Goal: Find specific page/section: Find specific page/section

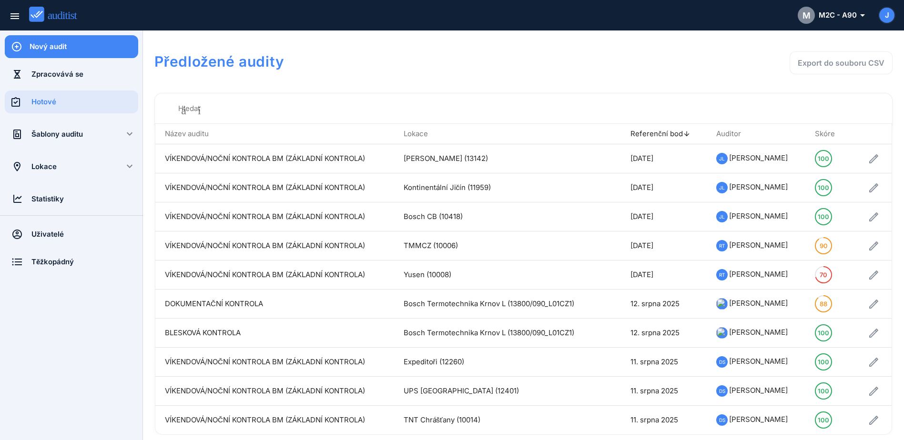
drag, startPoint x: 1209, startPoint y: 0, endPoint x: 508, endPoint y: 65, distance: 703.6
click at [508, 65] on h1 "Předložené audity" at bounding box center [375, 61] width 443 height 20
click at [92, 136] on div "Šablony auditu" at bounding box center [71, 134] width 80 height 10
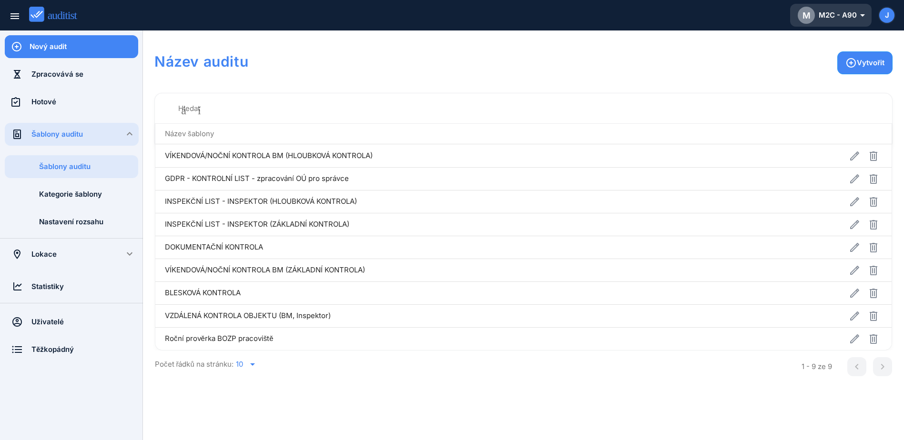
click at [846, 14] on font "M2C - A90" at bounding box center [838, 15] width 38 height 11
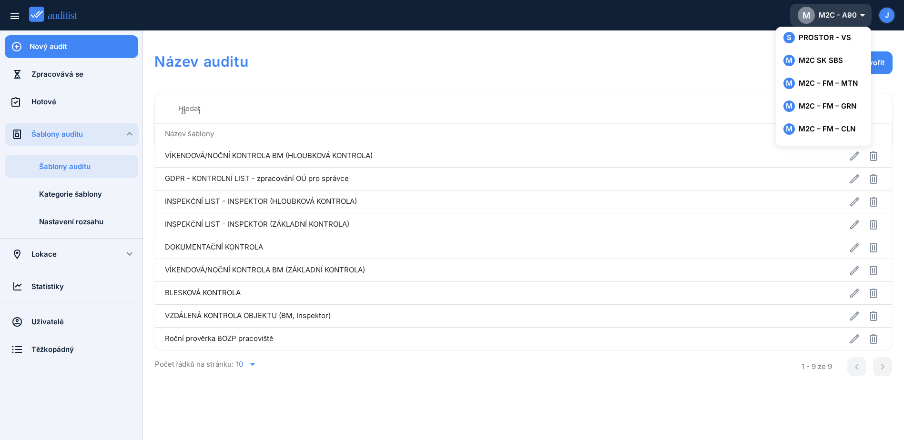
scroll to position [95, 0]
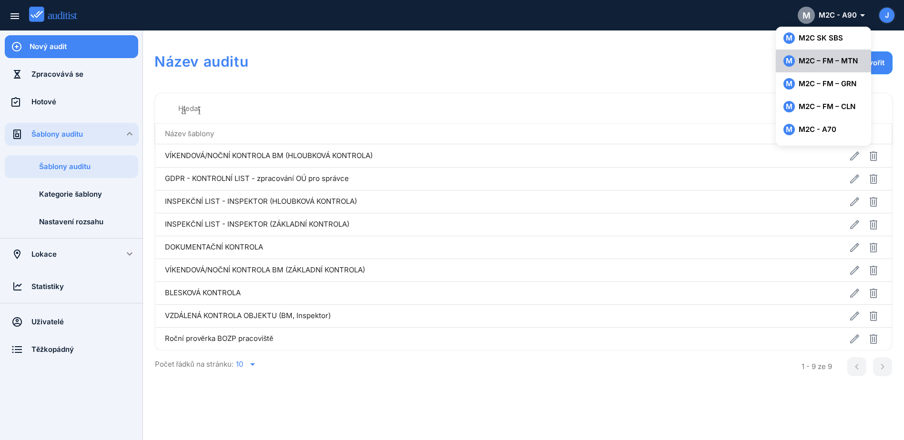
click at [851, 62] on font "M2C – FM – MTN" at bounding box center [828, 61] width 59 height 11
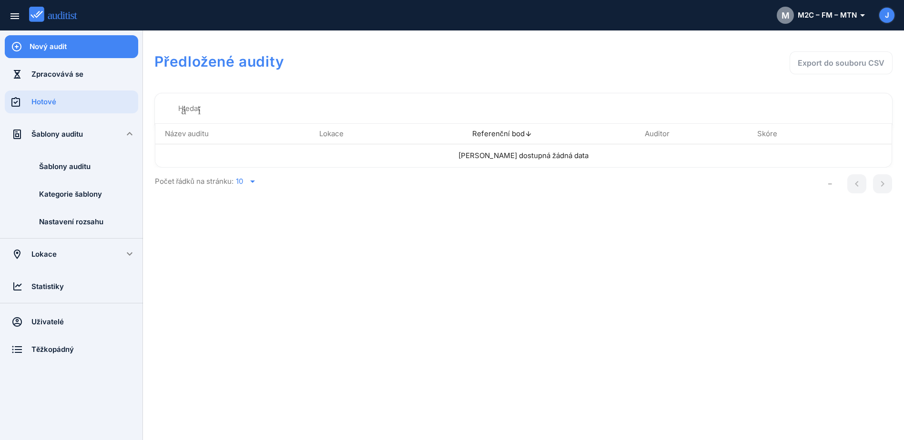
click at [100, 104] on div "Hotové" at bounding box center [84, 102] width 107 height 10
click at [79, 73] on div "Zpracovává se" at bounding box center [84, 74] width 107 height 10
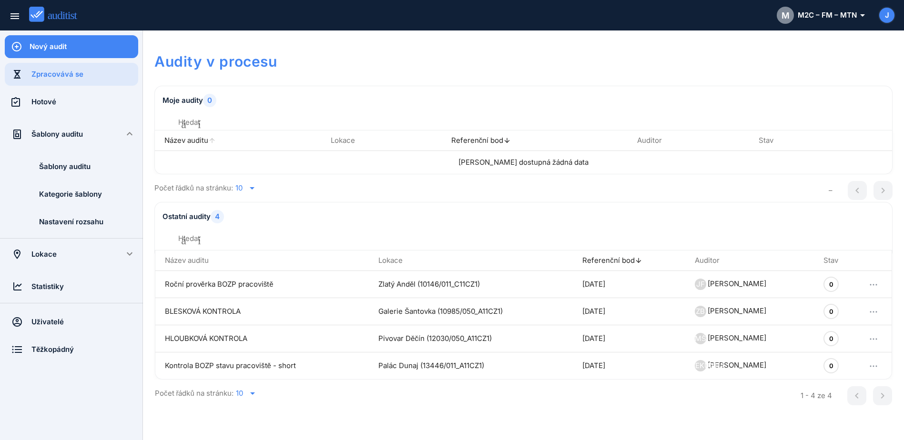
click at [213, 131] on th "Název auditu arrow_upward" at bounding box center [238, 141] width 166 height 20
